Goal: Task Accomplishment & Management: Complete application form

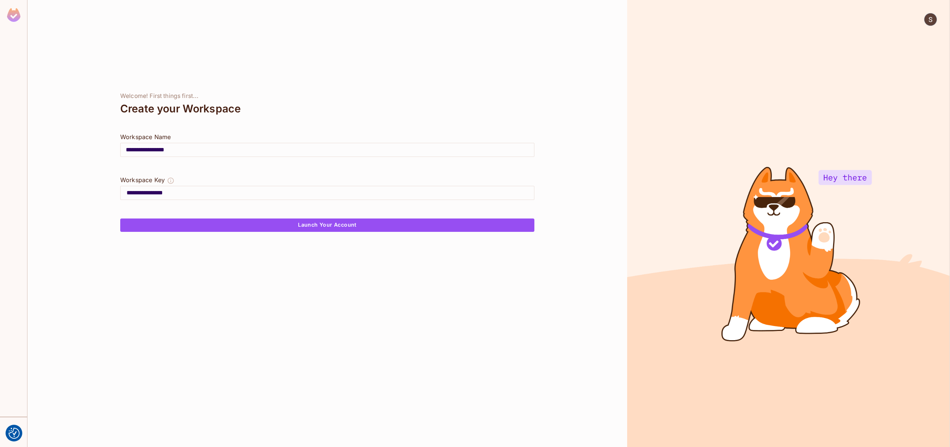
click at [11, 14] on img at bounding box center [13, 15] width 13 height 14
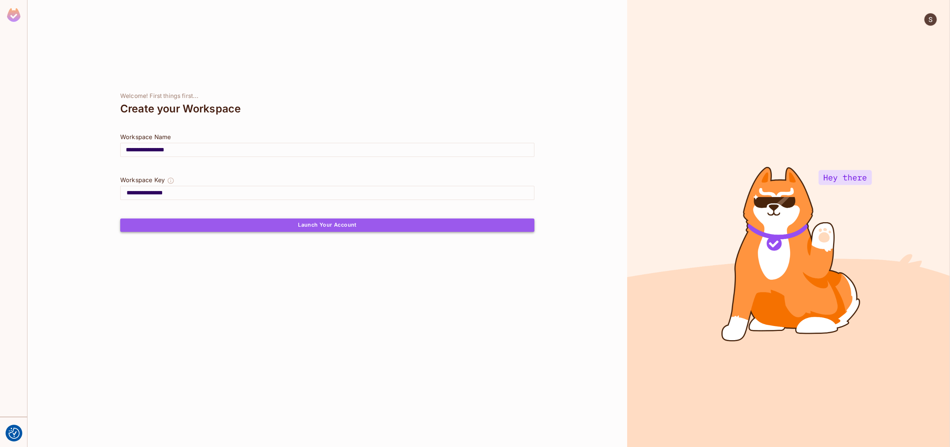
click at [343, 223] on button "Launch Your Account" at bounding box center [327, 225] width 414 height 13
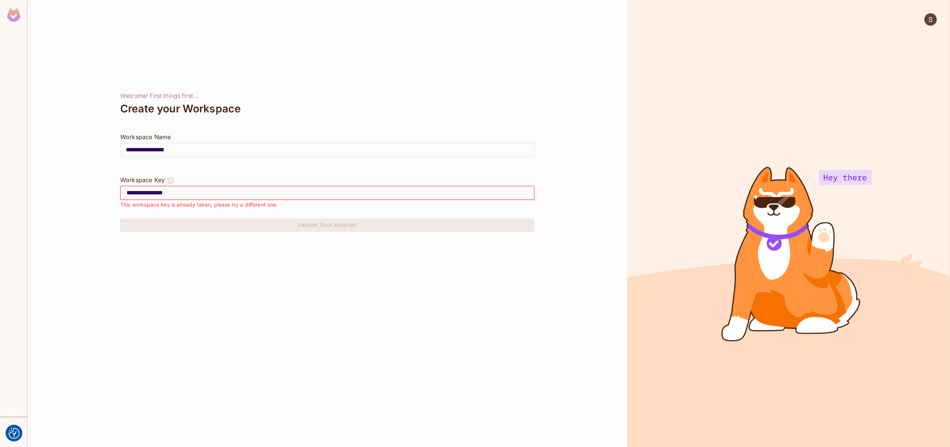
click at [265, 198] on input "**********" at bounding box center [330, 193] width 407 height 12
